Goal: Register for event/course

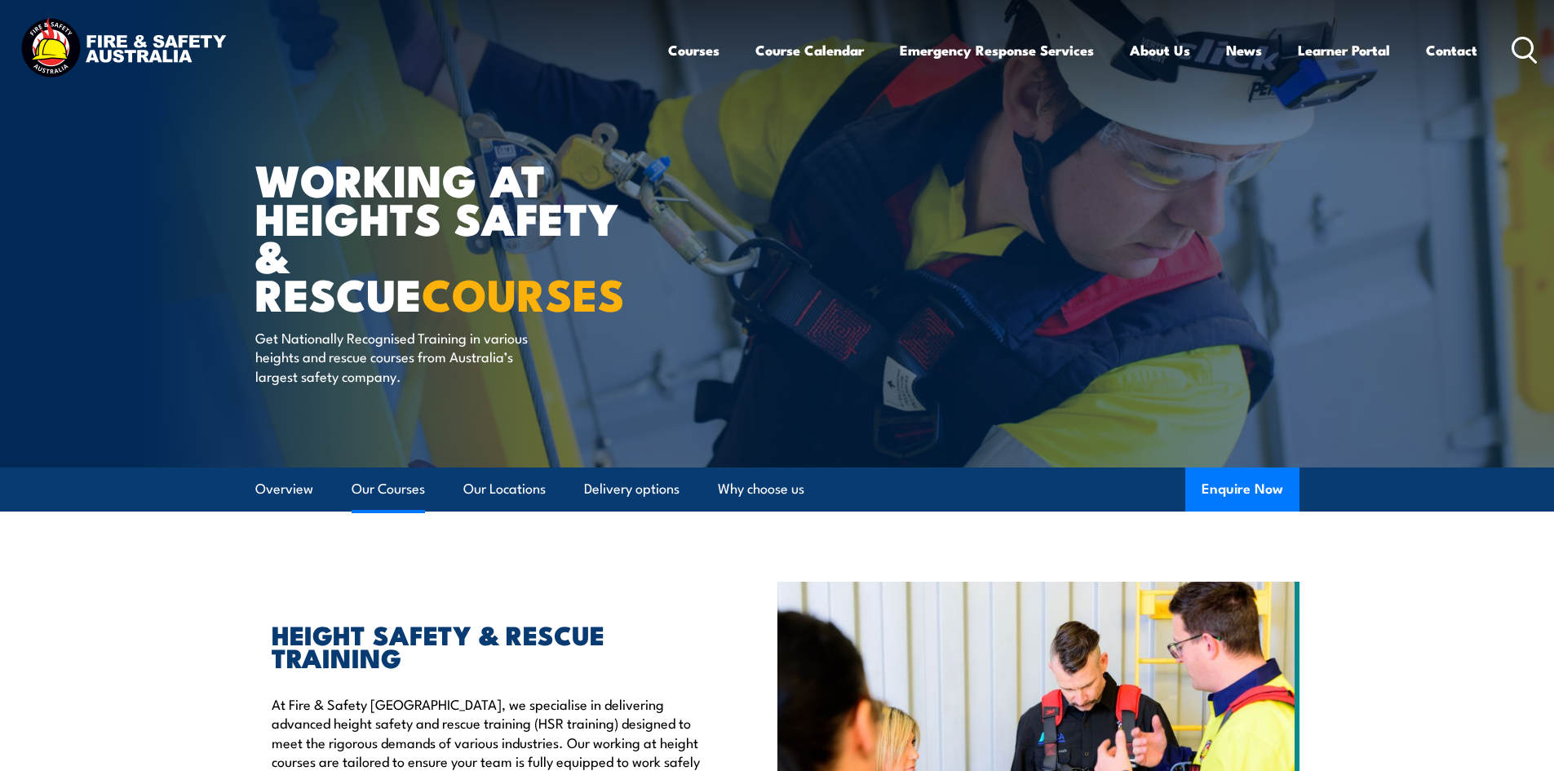
click at [394, 489] on link "Our Courses" at bounding box center [388, 488] width 73 height 43
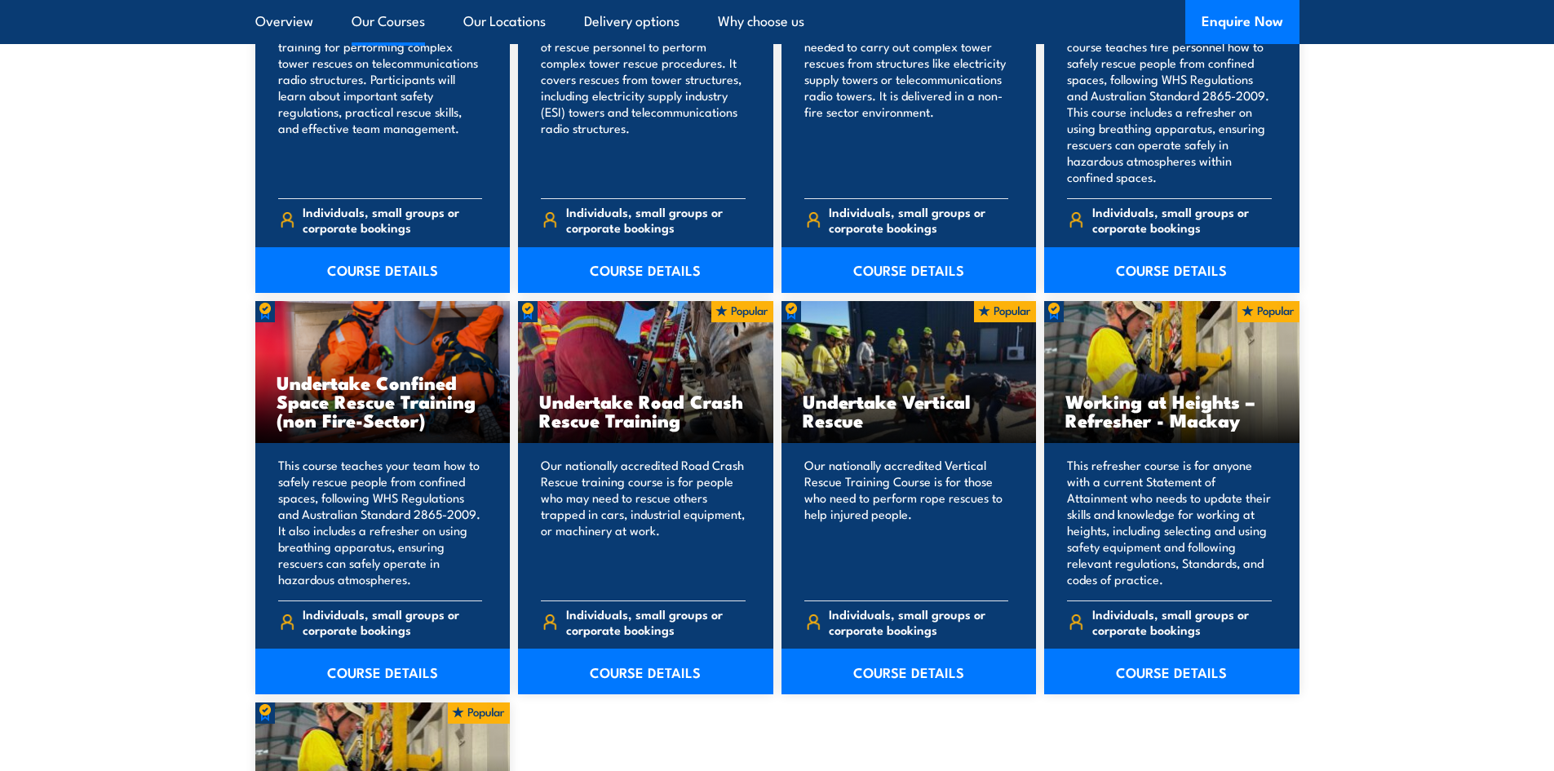
scroll to position [1564, 0]
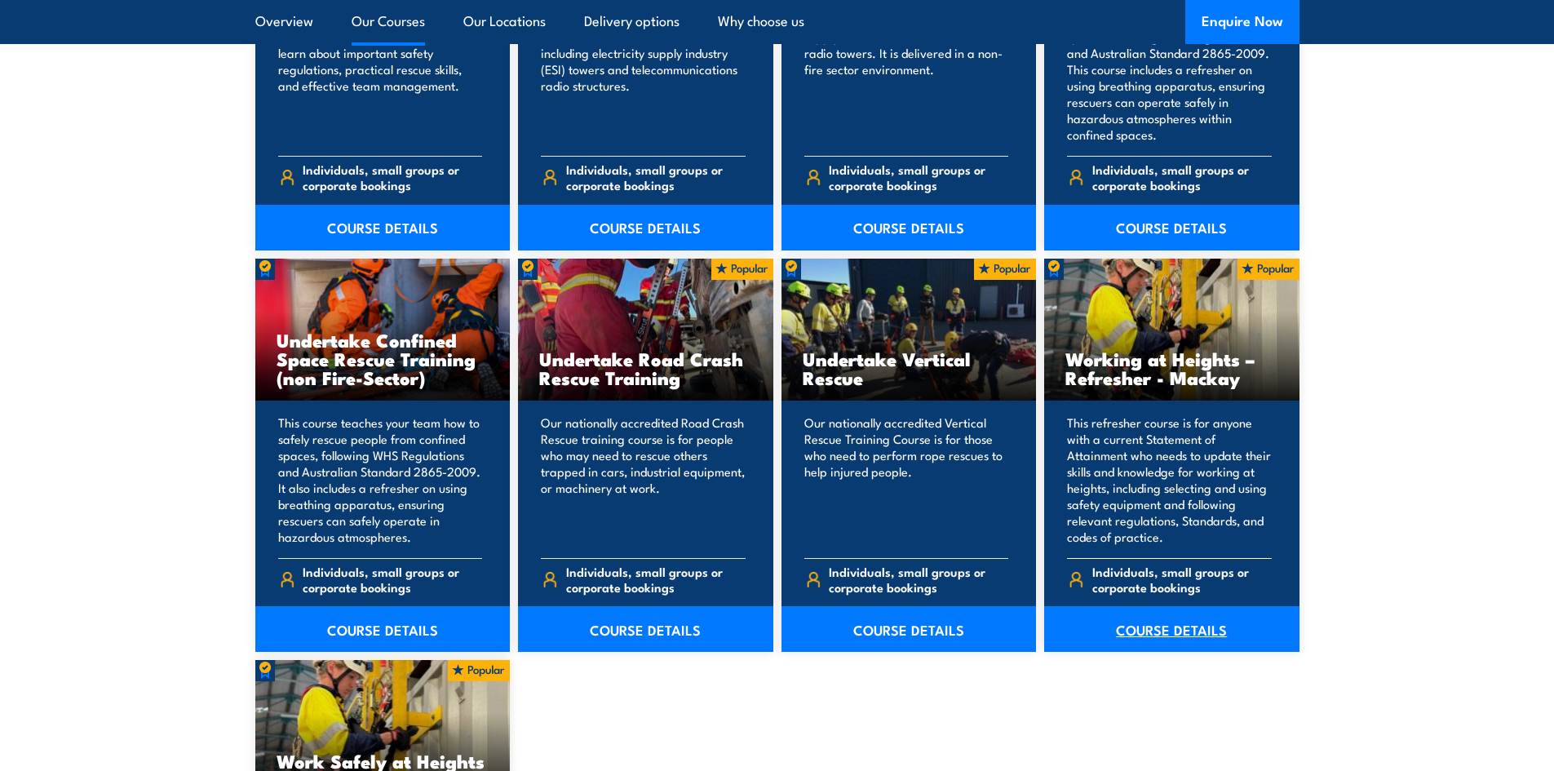
click at [1173, 624] on link "COURSE DETAILS" at bounding box center [1171, 629] width 255 height 46
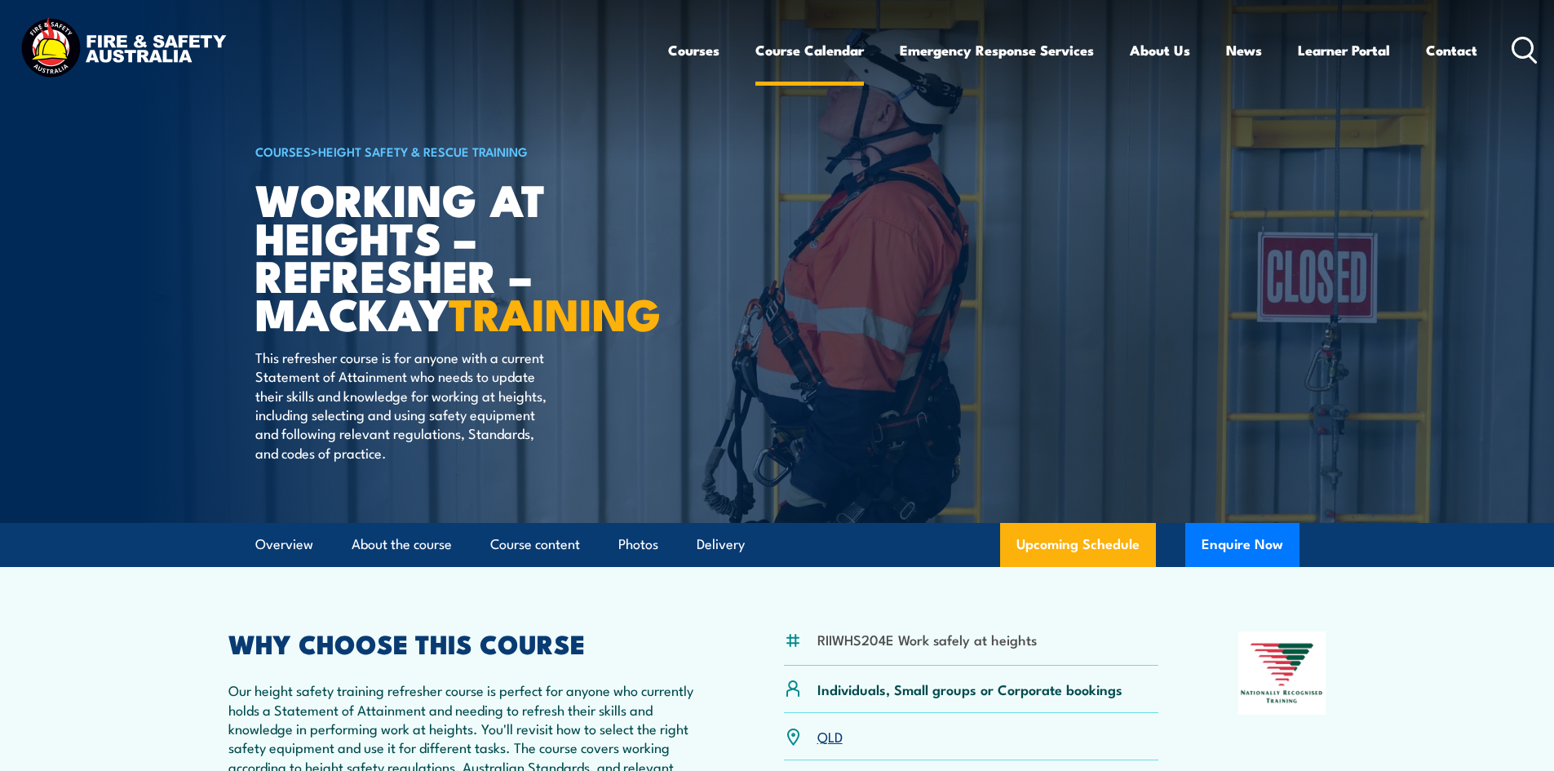
click at [827, 51] on link "Course Calendar" at bounding box center [809, 50] width 108 height 43
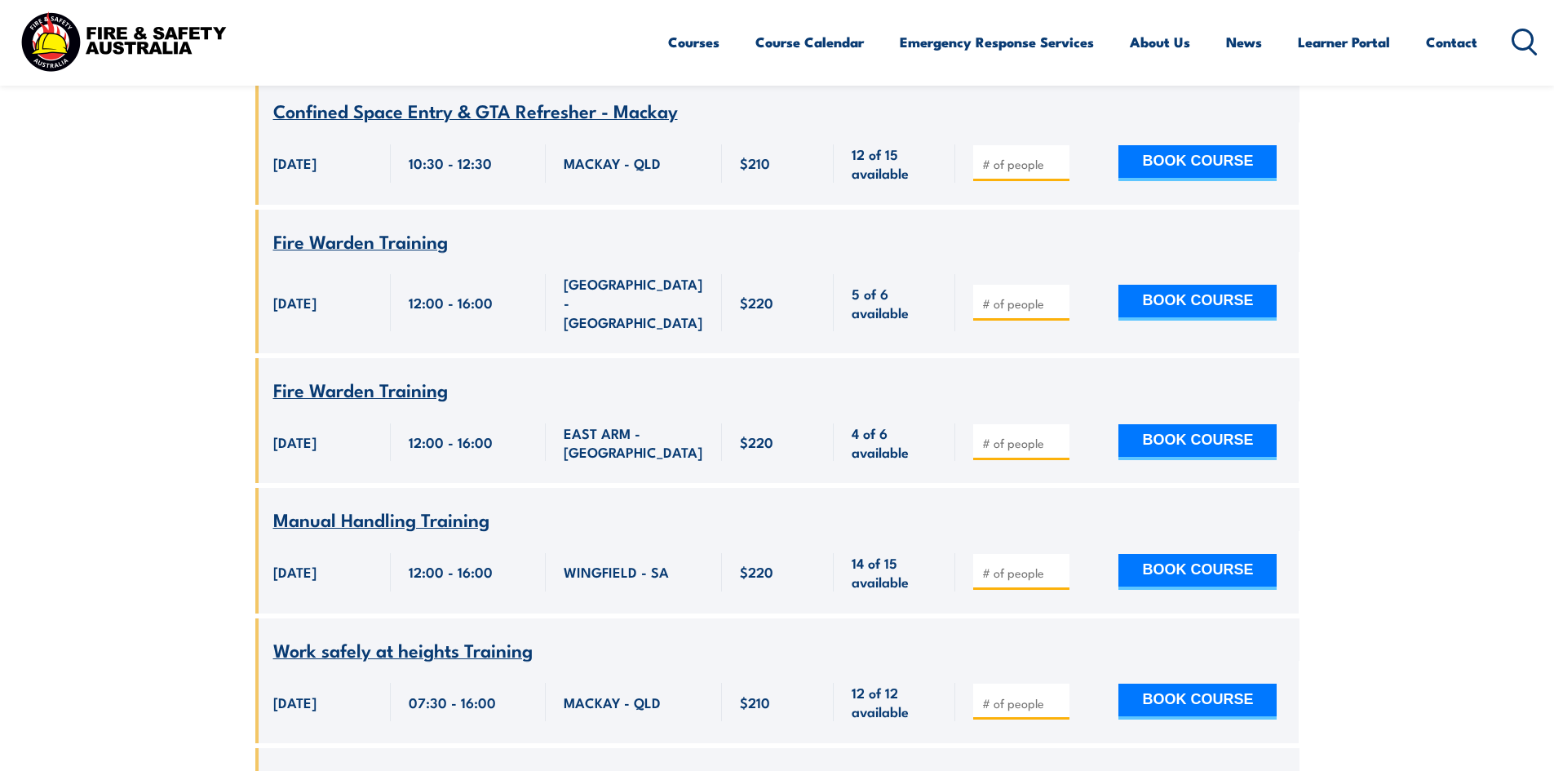
scroll to position [5384, 0]
